Goal: Transaction & Acquisition: Book appointment/travel/reservation

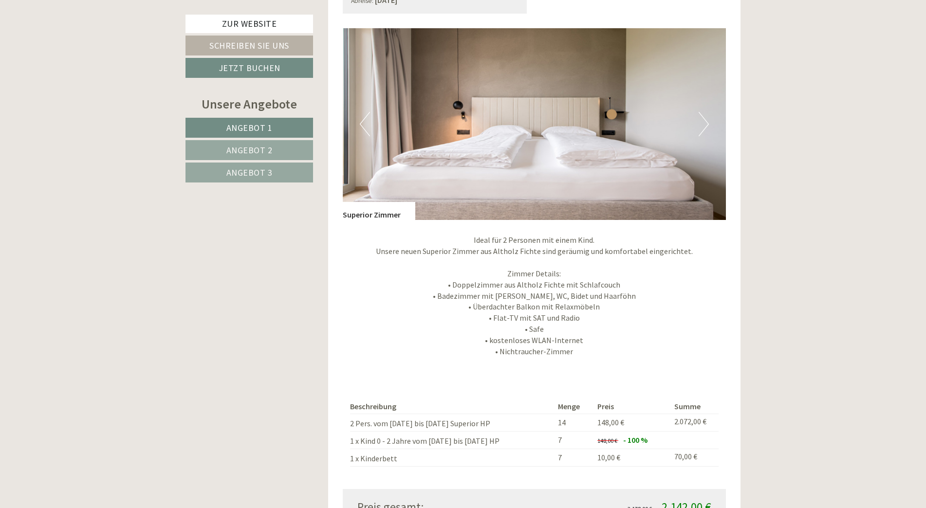
scroll to position [828, 0]
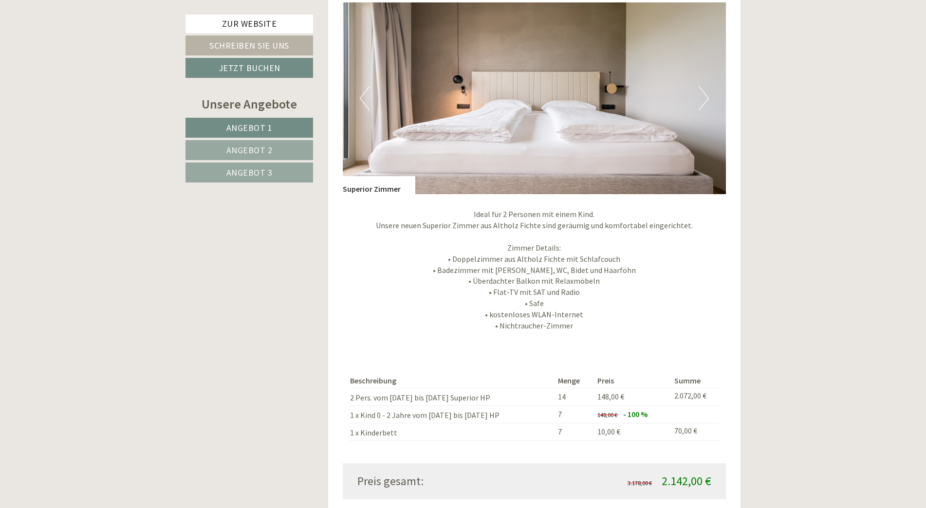
click at [258, 149] on span "Angebot 2" at bounding box center [249, 150] width 46 height 11
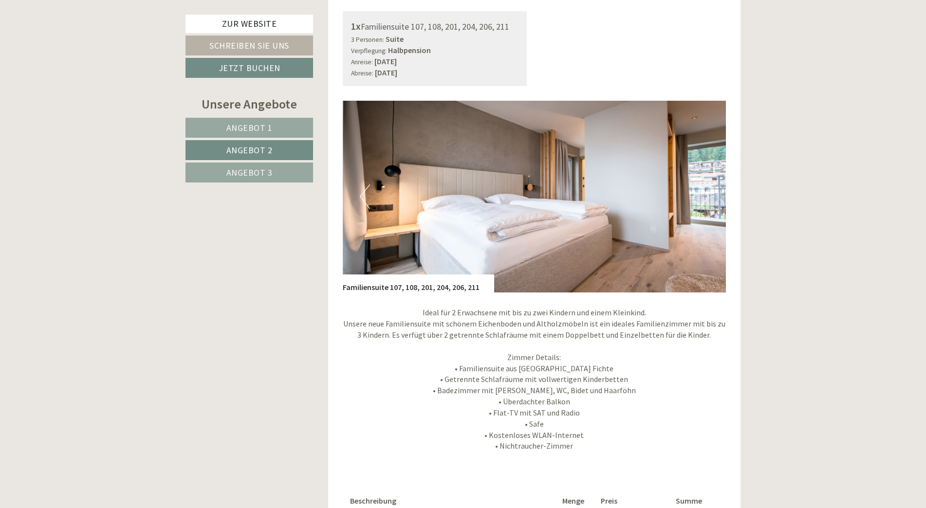
scroll to position [858, 0]
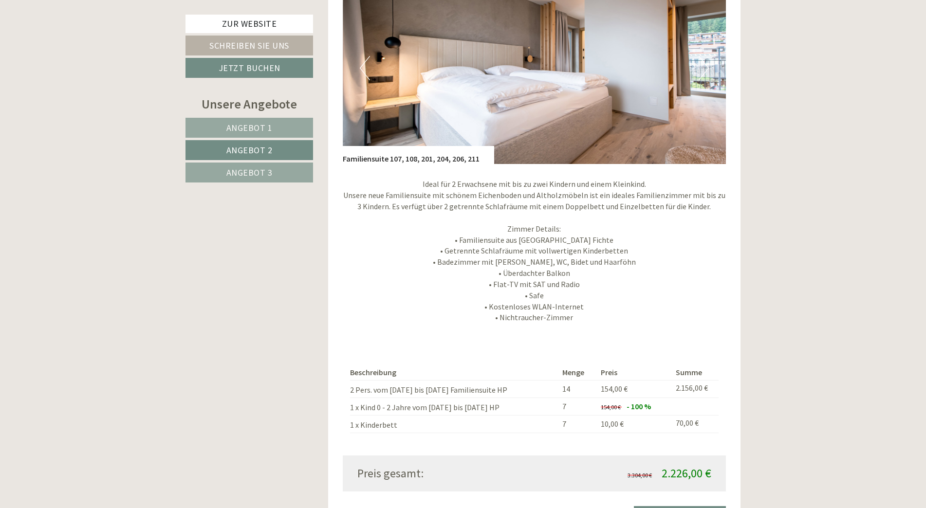
click at [229, 173] on span "Angebot 3" at bounding box center [249, 172] width 46 height 11
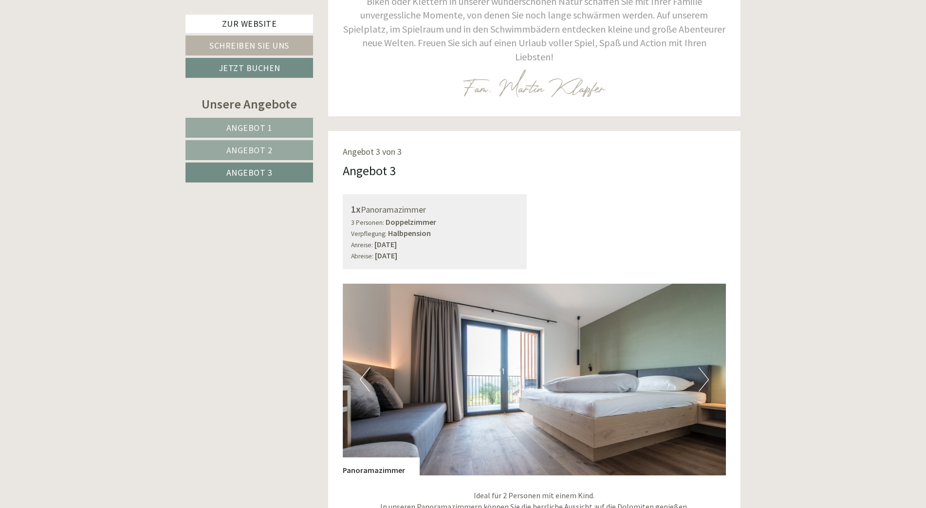
scroll to position [274, 0]
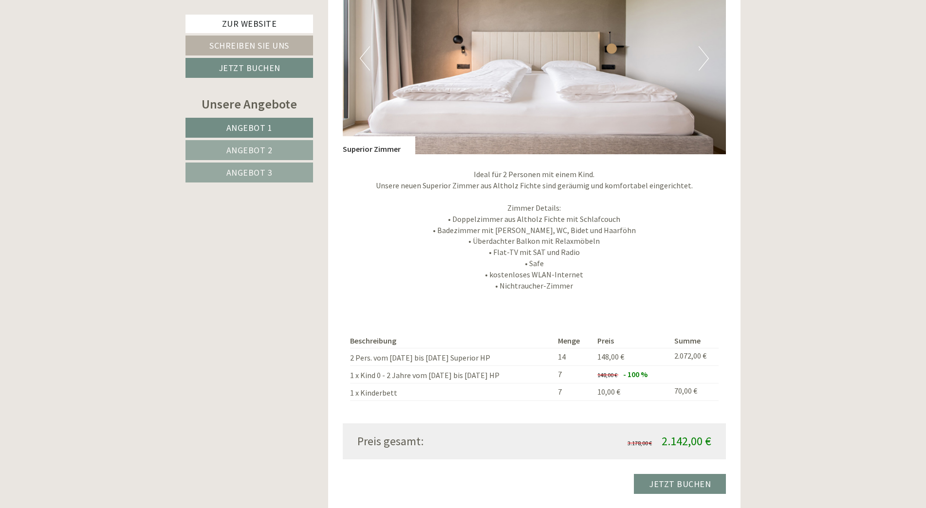
scroll to position [974, 0]
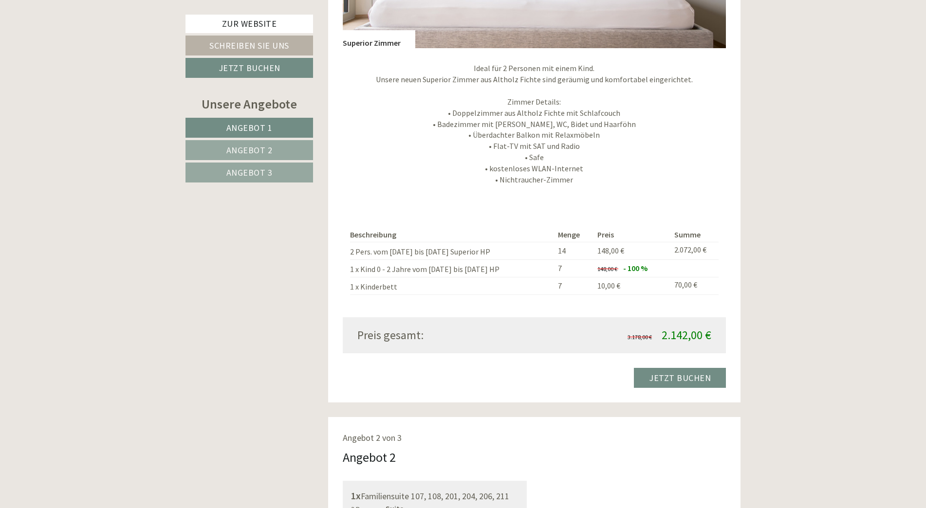
click at [259, 152] on span "Angebot 2" at bounding box center [249, 150] width 46 height 11
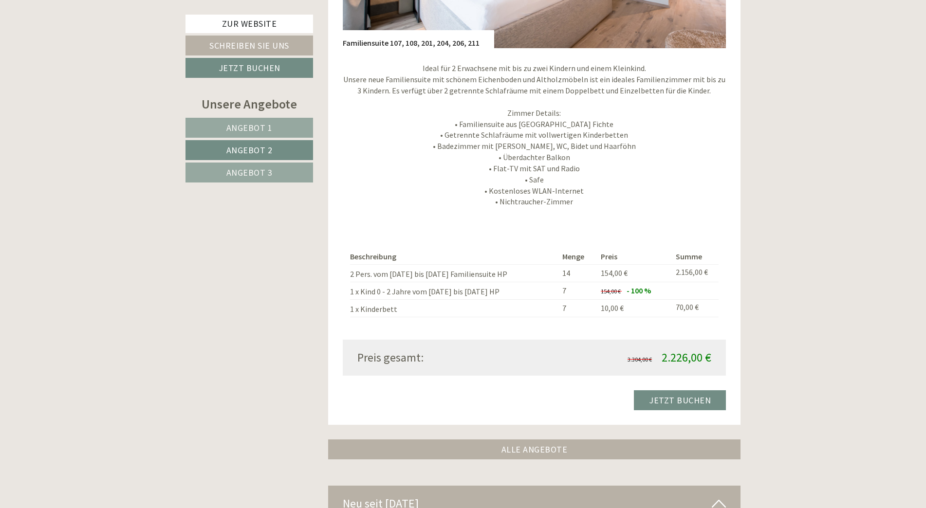
scroll to position [663, 0]
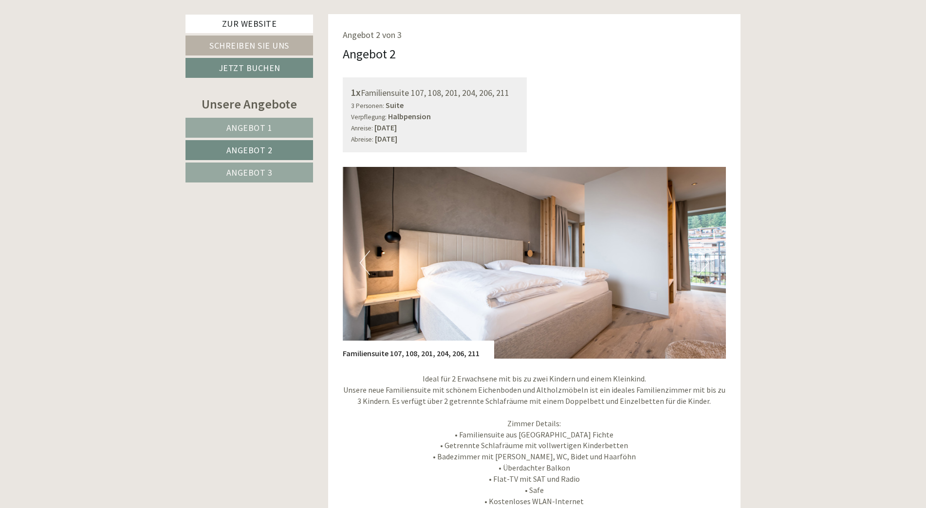
click at [264, 167] on span "Angebot 3" at bounding box center [249, 172] width 46 height 11
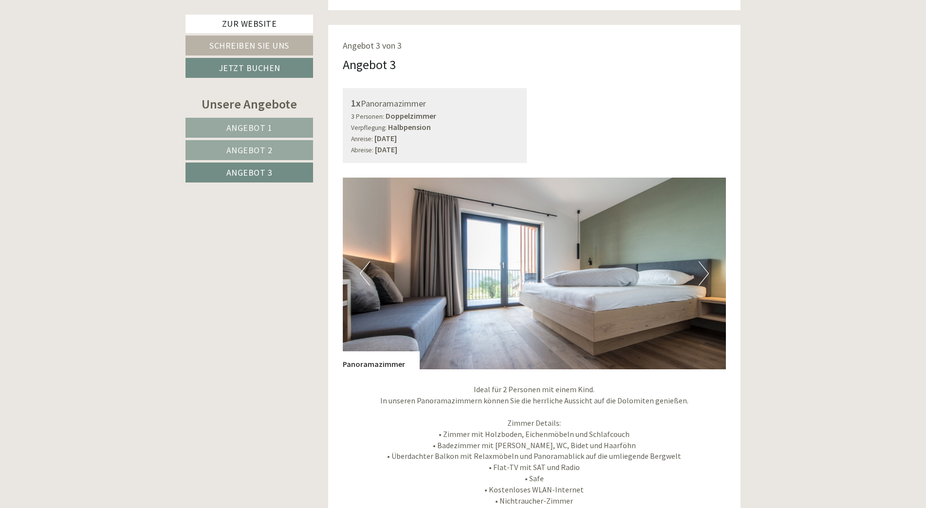
scroll to position [828, 0]
